Goal: Task Accomplishment & Management: Manage account settings

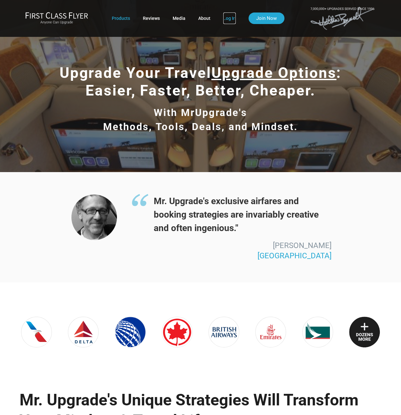
click at [226, 21] on link "Log In" at bounding box center [229, 19] width 13 height 12
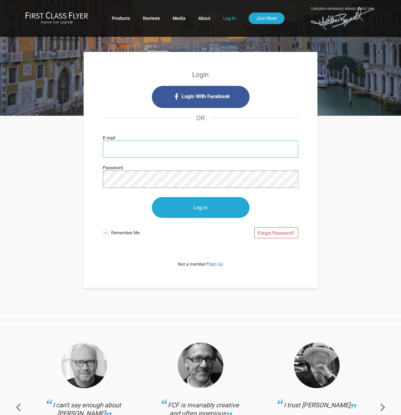
click at [169, 149] on input "E-mail" at bounding box center [201, 149] width 196 height 17
drag, startPoint x: 124, startPoint y: 153, endPoint x: 92, endPoint y: 152, distance: 31.8
click at [92, 152] on div "Login Login With Facebook OR bfat E-mail Password Log In Remember Me Forgot Pas…" at bounding box center [201, 170] width 234 height 236
paste input ".[EMAIL_ADDRESS][DOMAIN_NAME]"
type input "[EMAIL_ADDRESS][DOMAIN_NAME]"
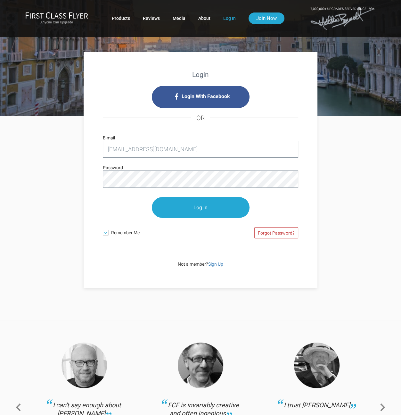
click at [118, 233] on span "Remember Me" at bounding box center [155, 232] width 89 height 10
click at [0, 0] on input "Remember Me" at bounding box center [0, 0] width 0 height 0
click at [201, 206] on input "Log In" at bounding box center [201, 208] width 98 height 21
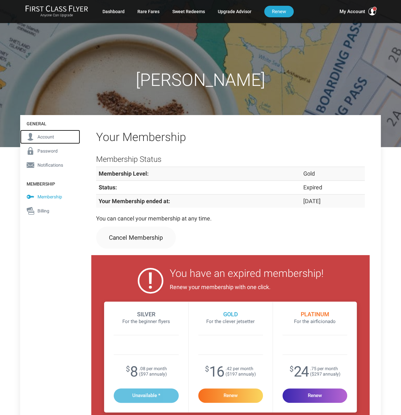
click at [45, 137] on span "Account" at bounding box center [46, 136] width 17 height 7
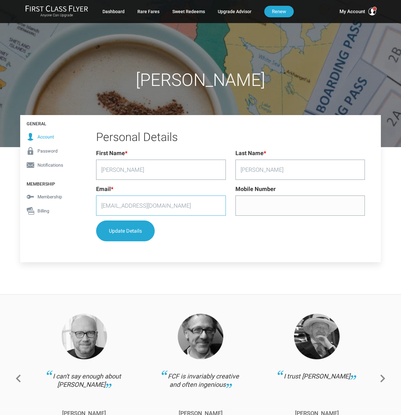
drag, startPoint x: 189, startPoint y: 206, endPoint x: 94, endPoint y: 198, distance: 95.3
click at [94, 198] on div "Email * bfat.vive.ama.ride@gmail.com" at bounding box center [160, 203] width 139 height 36
click at [149, 203] on input "[EMAIL_ADDRESS][DOMAIN_NAME]" at bounding box center [161, 206] width 130 height 20
drag, startPoint x: 146, startPoint y: 204, endPoint x: 88, endPoint y: 201, distance: 57.8
click at [88, 201] on div "Personal Details Email First Name * Jeannette Last Name * Carrico Email * bfat.…" at bounding box center [230, 188] width 301 height 147
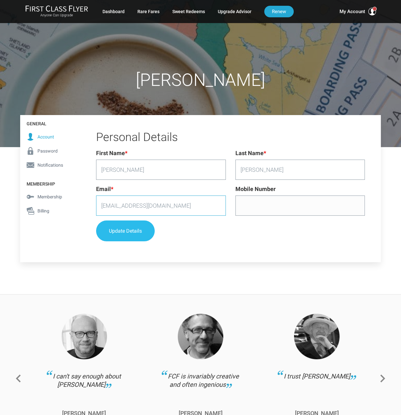
type input "jeashopper@gmail.com"
click at [133, 227] on button "Update Details" at bounding box center [125, 231] width 59 height 21
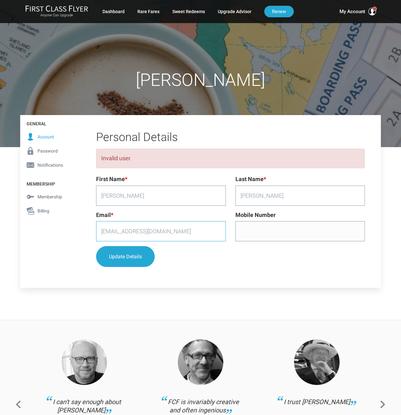
click at [130, 231] on input "jeashopper@gmail.com" at bounding box center [161, 231] width 130 height 20
click at [51, 150] on span "Password" at bounding box center [48, 150] width 20 height 7
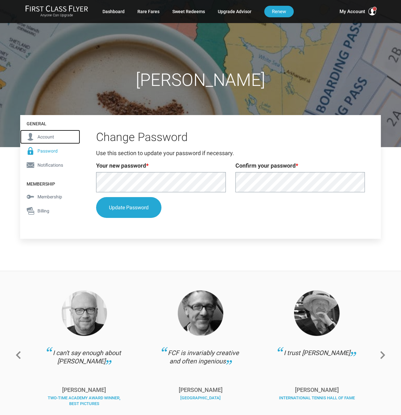
click at [50, 134] on span "Account" at bounding box center [46, 136] width 17 height 7
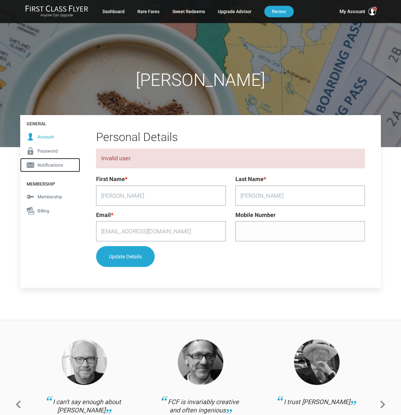
click at [55, 165] on span "Notifications" at bounding box center [51, 165] width 26 height 7
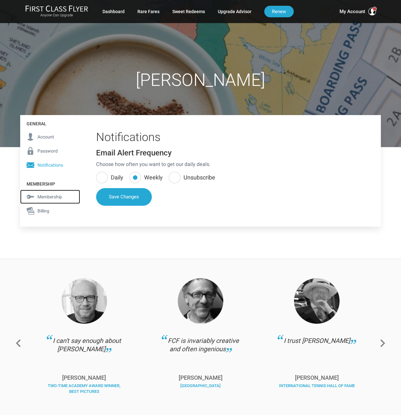
click at [54, 195] on span "Membership" at bounding box center [50, 196] width 25 height 7
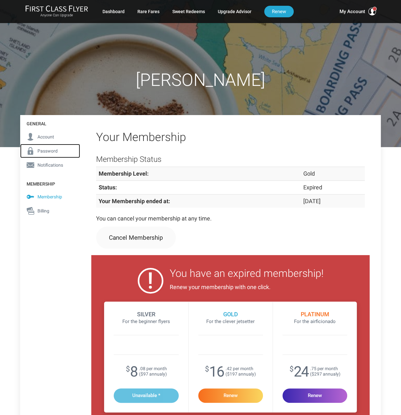
click at [47, 148] on span "Password" at bounding box center [48, 150] width 20 height 7
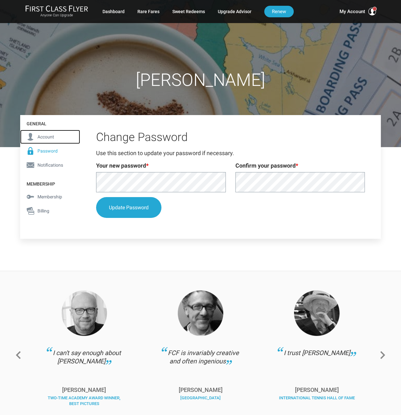
click at [49, 136] on span "Account" at bounding box center [46, 136] width 17 height 7
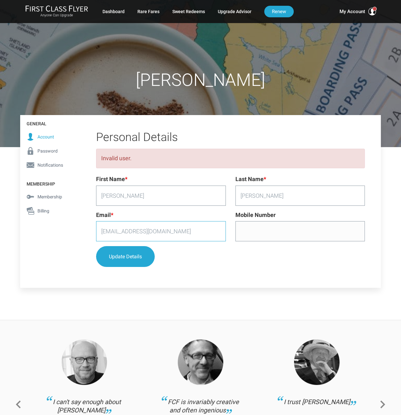
click at [131, 232] on input "jeashopper@gmail.com" at bounding box center [161, 231] width 130 height 20
drag, startPoint x: 131, startPoint y: 232, endPoint x: 112, endPoint y: 236, distance: 19.1
click at [85, 228] on div "Personal Details Invalid user. Email First Name * Jeannette Last Name * Carrico…" at bounding box center [230, 201] width 301 height 173
click at [139, 255] on button "Update Details" at bounding box center [125, 257] width 59 height 21
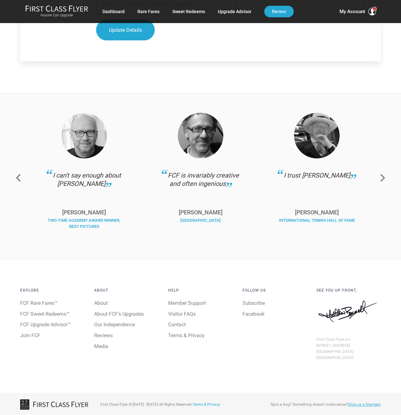
scroll to position [227, 0]
